Goal: Check status: Check status

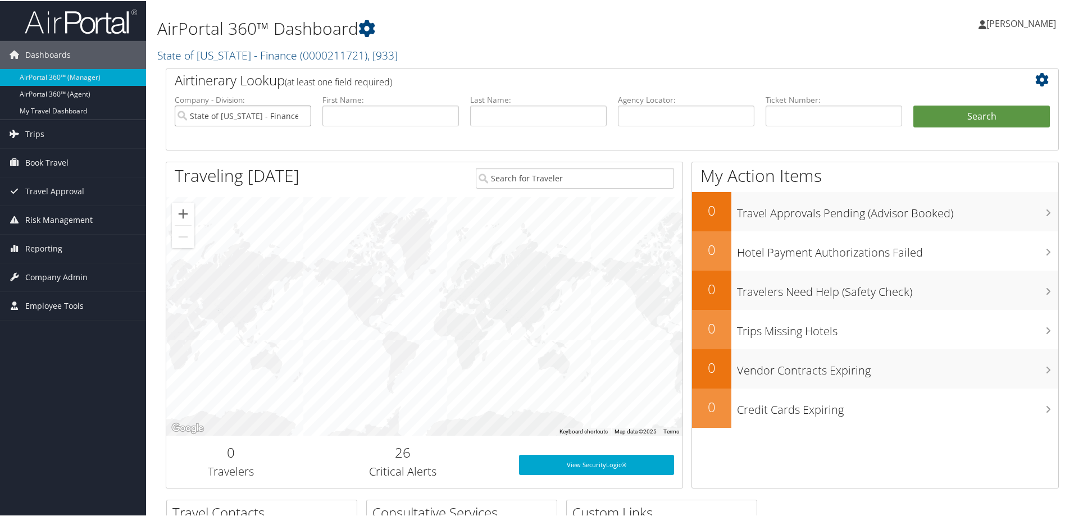
click at [301, 116] on input "State of Utah - Finance" at bounding box center [243, 115] width 137 height 21
click at [333, 113] on input "text" at bounding box center [391, 115] width 137 height 21
type input "Kathleen"
click at [515, 112] on input "text" at bounding box center [538, 115] width 137 height 21
type input "Roberts"
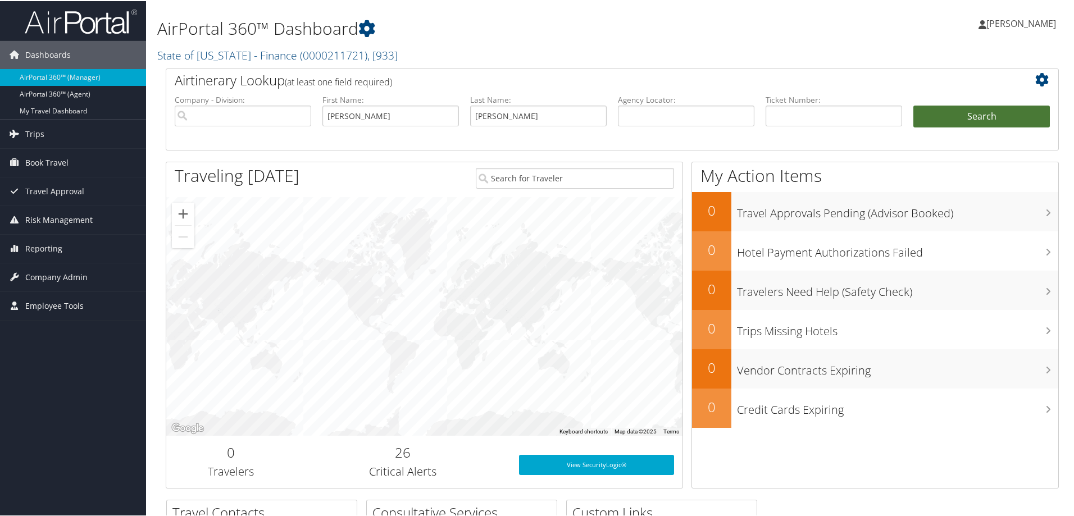
click at [978, 111] on button "Search" at bounding box center [982, 116] width 137 height 22
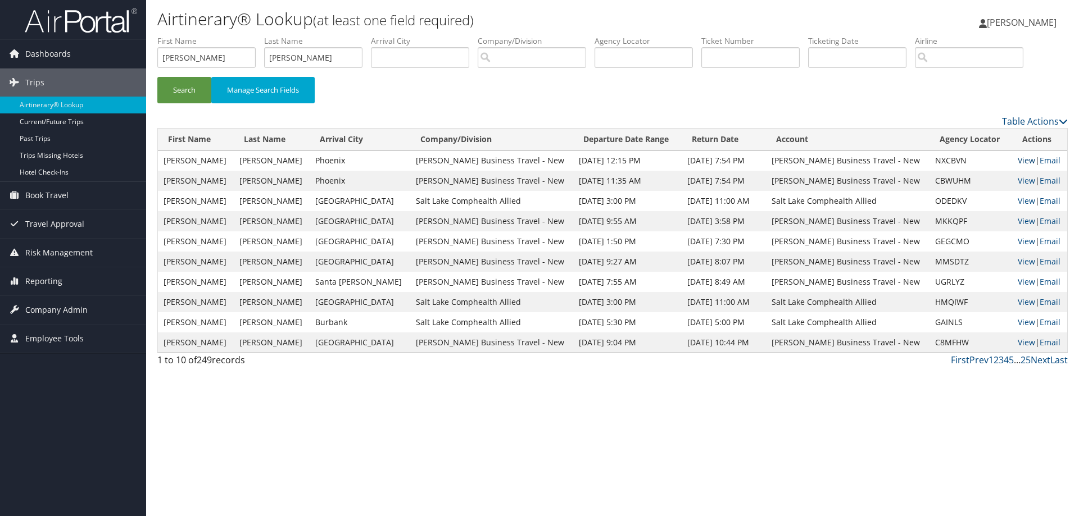
click at [1018, 158] on link "View" at bounding box center [1026, 160] width 17 height 11
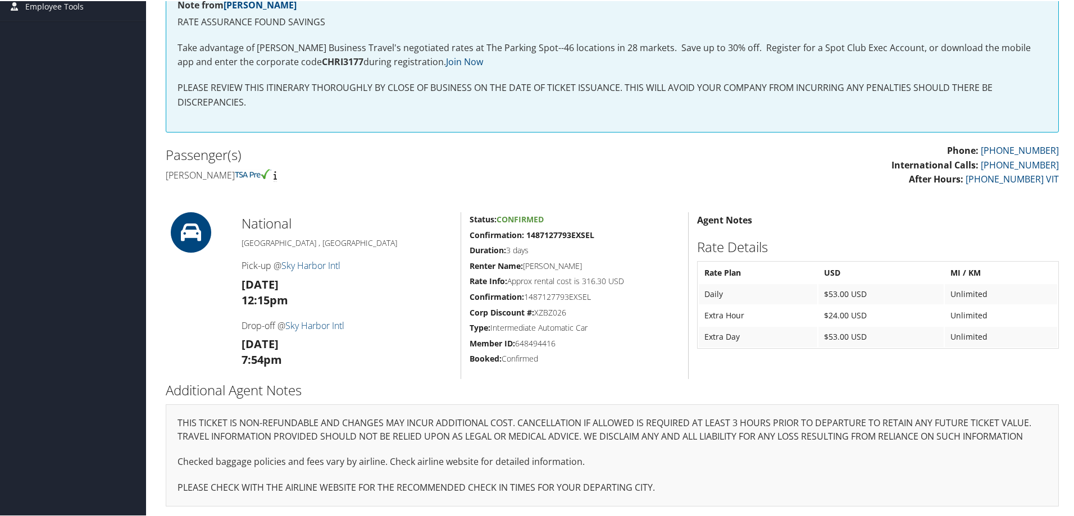
scroll to position [249, 0]
click at [323, 266] on link "Sky Harbor Intl" at bounding box center [311, 264] width 59 height 12
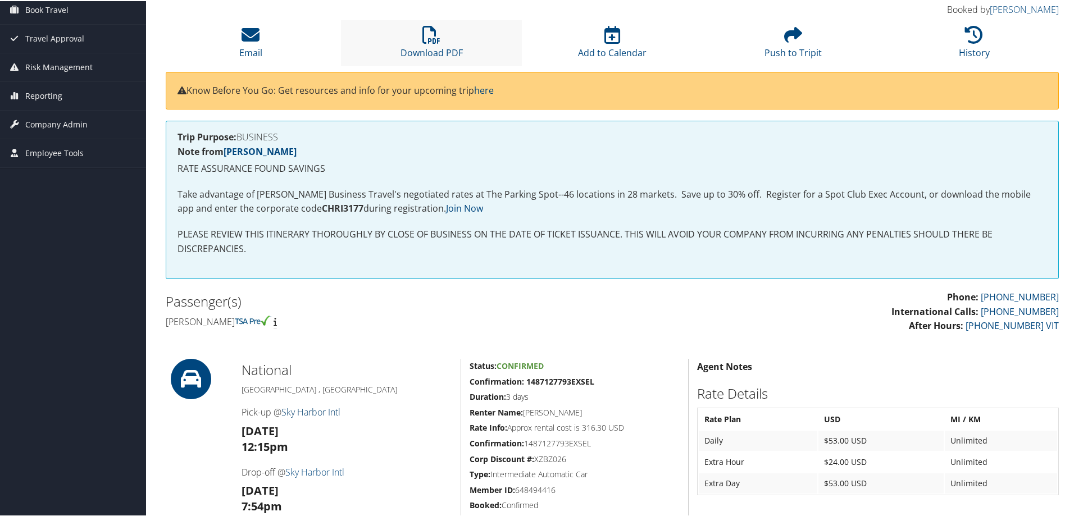
scroll to position [112, 0]
